Goal: Transaction & Acquisition: Purchase product/service

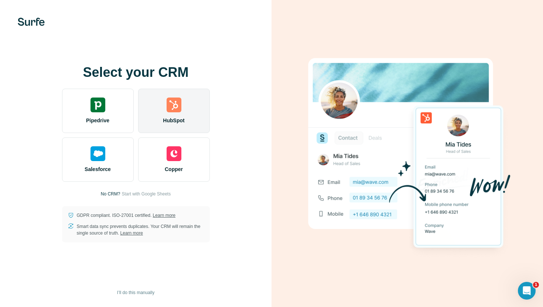
click at [177, 105] on img at bounding box center [173, 104] width 15 height 15
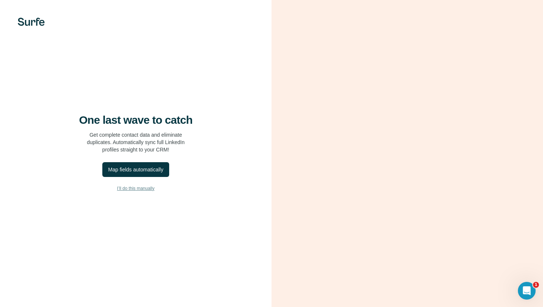
click at [131, 189] on span "I’ll do this manually" at bounding box center [135, 188] width 37 height 7
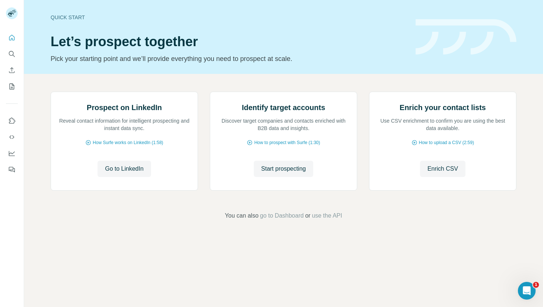
scroll to position [12, 0]
click at [13, 85] on icon "My lists" at bounding box center [11, 86] width 7 height 7
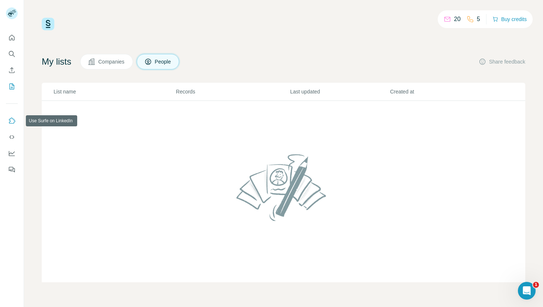
click at [8, 121] on icon "Use Surfe on LinkedIn" at bounding box center [11, 120] width 7 height 7
click at [509, 20] on button "Buy credits" at bounding box center [509, 19] width 34 height 10
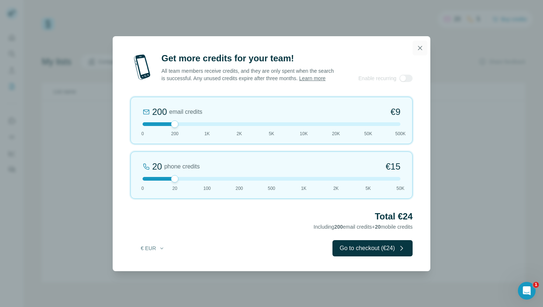
click at [421, 44] on icon "button" at bounding box center [419, 47] width 7 height 7
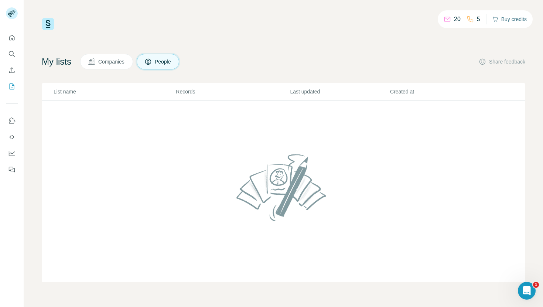
click at [515, 19] on button "Buy credits" at bounding box center [509, 19] width 34 height 10
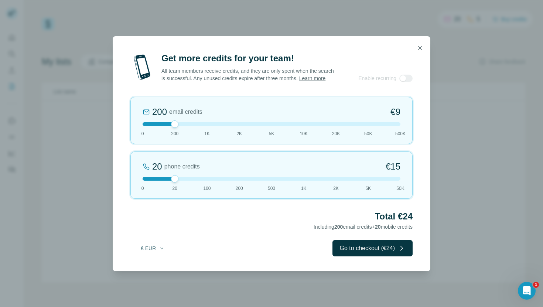
drag, startPoint x: 423, startPoint y: 45, endPoint x: 190, endPoint y: 63, distance: 233.6
click at [423, 45] on icon "button" at bounding box center [419, 47] width 7 height 7
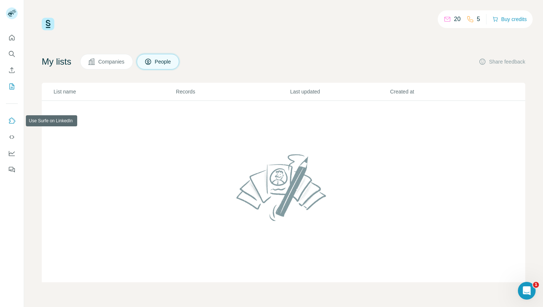
click at [12, 121] on icon "Use Surfe on LinkedIn" at bounding box center [11, 120] width 7 height 7
click at [14, 152] on icon "Dashboard" at bounding box center [11, 152] width 7 height 7
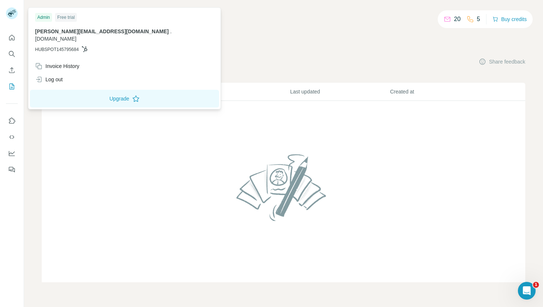
click at [12, 16] on rect at bounding box center [12, 13] width 12 height 12
click at [69, 93] on button "Upgrade" at bounding box center [124, 99] width 189 height 18
click at [185, 21] on div "20 5 Buy credits" at bounding box center [283, 24] width 483 height 13
